Goal: Task Accomplishment & Management: Manage account settings

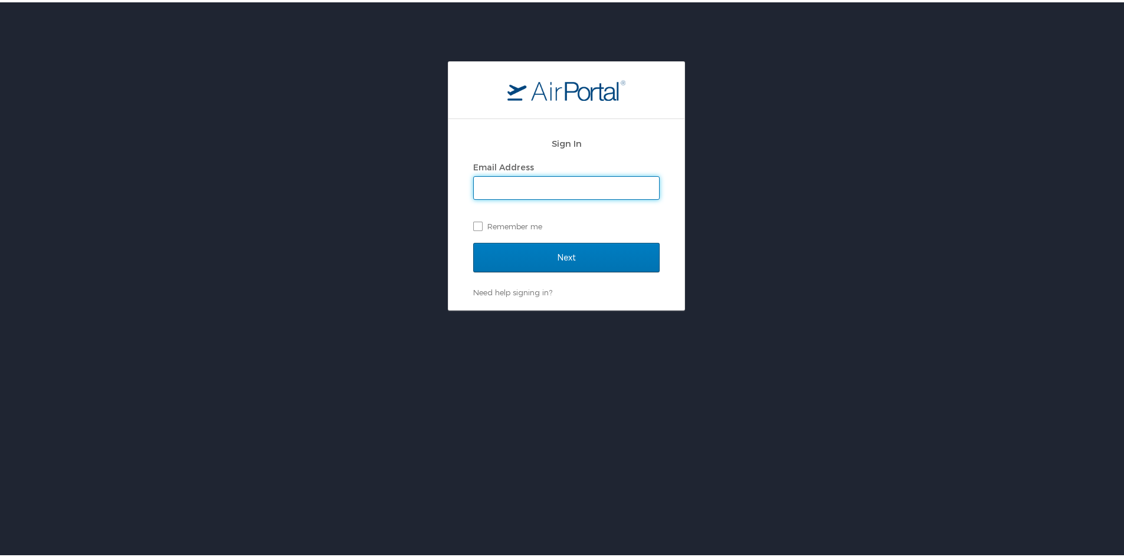
type input "[PERSON_NAME][EMAIL_ADDRESS][PERSON_NAME][DOMAIN_NAME]"
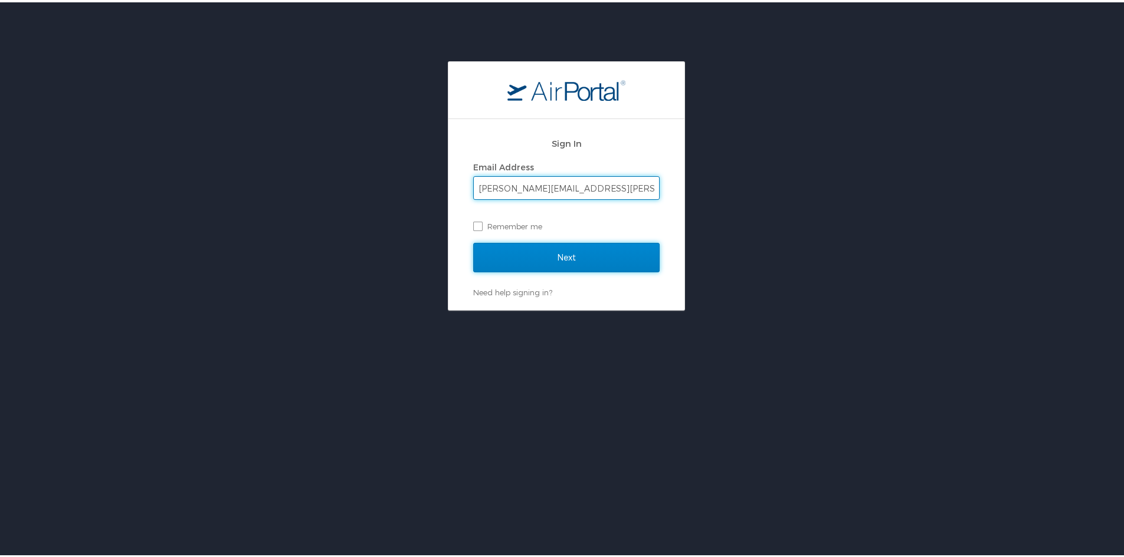
click at [553, 250] on input "Next" at bounding box center [566, 255] width 186 height 29
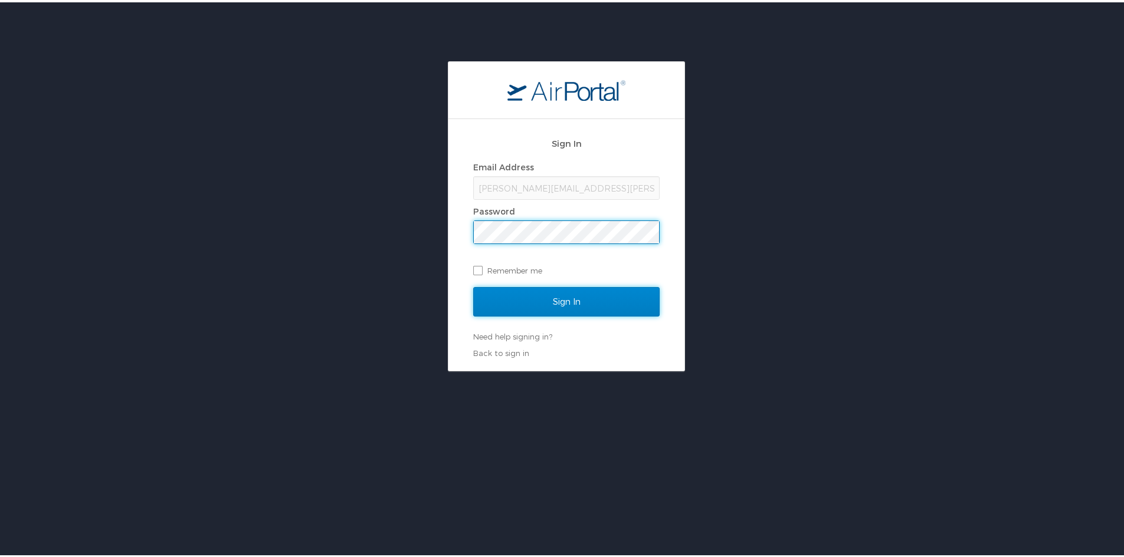
click at [602, 302] on input "Sign In" at bounding box center [566, 299] width 186 height 29
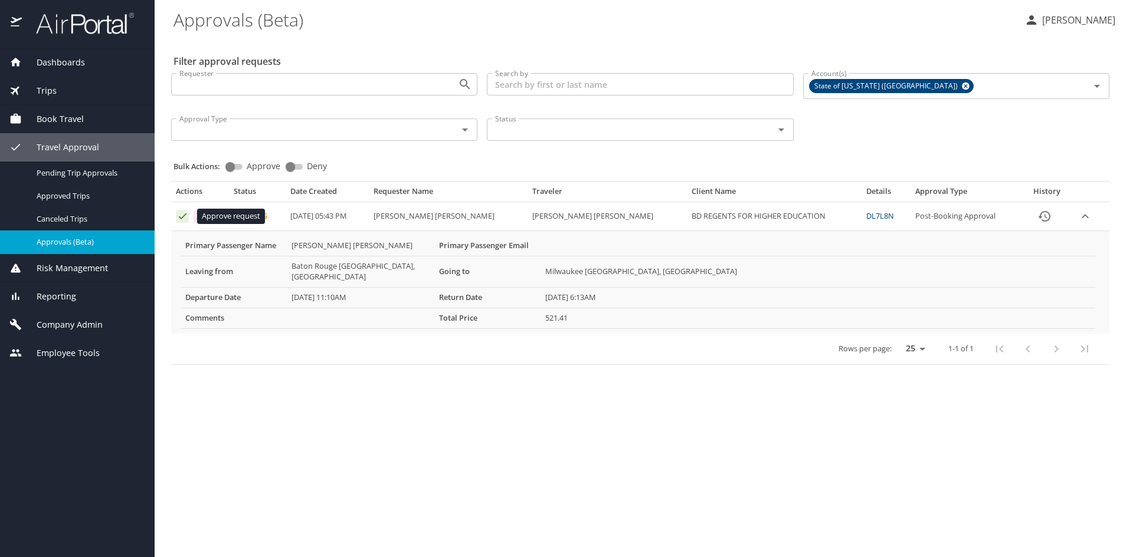
click at [186, 219] on icon "Approval table" at bounding box center [182, 216] width 11 height 11
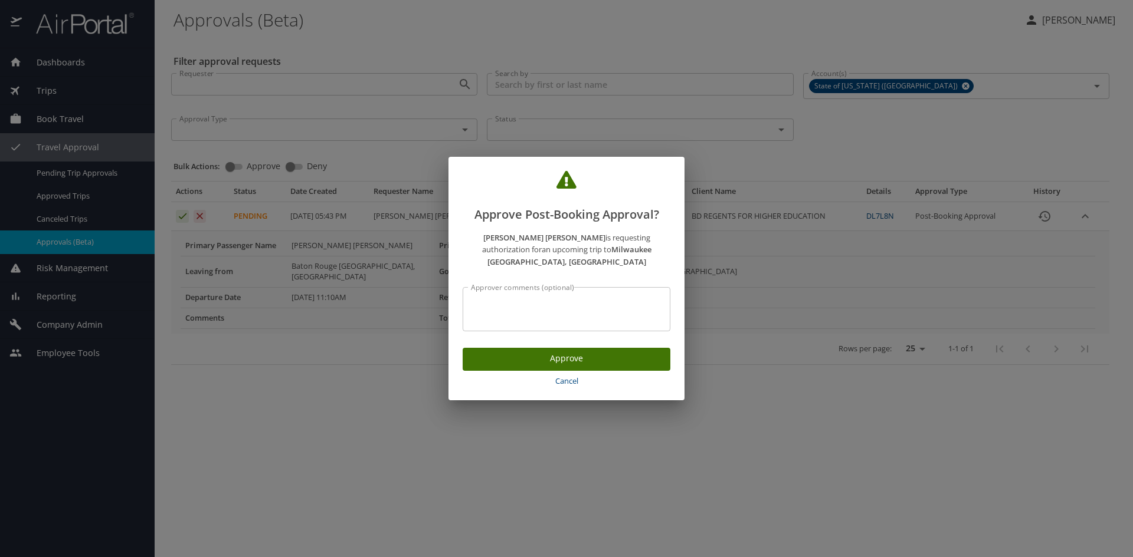
click at [586, 357] on span "Approve" at bounding box center [566, 359] width 189 height 15
